Goal: Check status: Check status

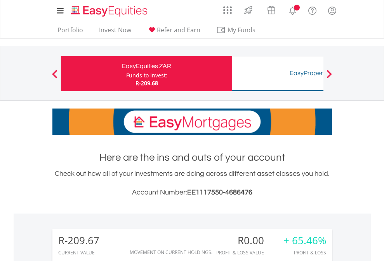
scroll to position [75, 122]
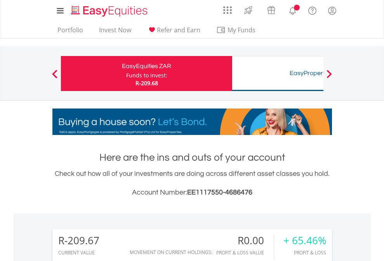
click at [126, 73] on div "Funds to invest:" at bounding box center [146, 75] width 41 height 8
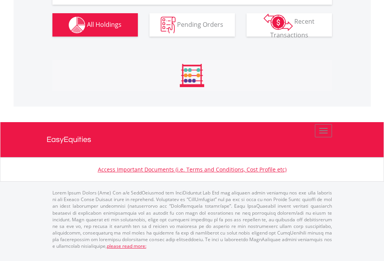
scroll to position [864, 0]
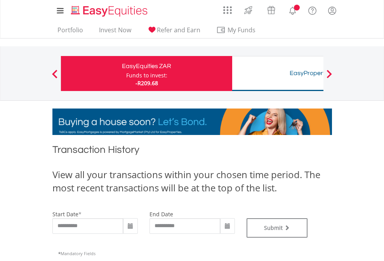
click at [126, 73] on div "Funds to invest:" at bounding box center [146, 75] width 41 height 8
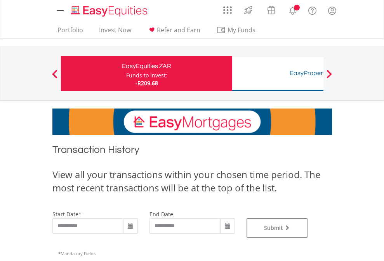
type input "**********"
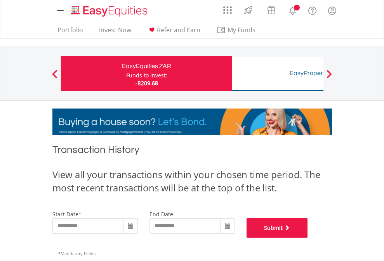
click at [308, 237] on button "Submit" at bounding box center [277, 227] width 61 height 19
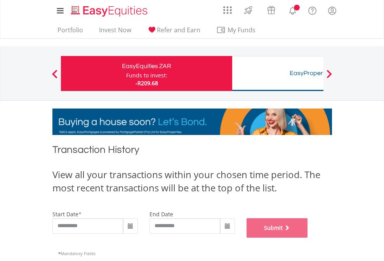
scroll to position [315, 0]
